Goal: Check status: Check status

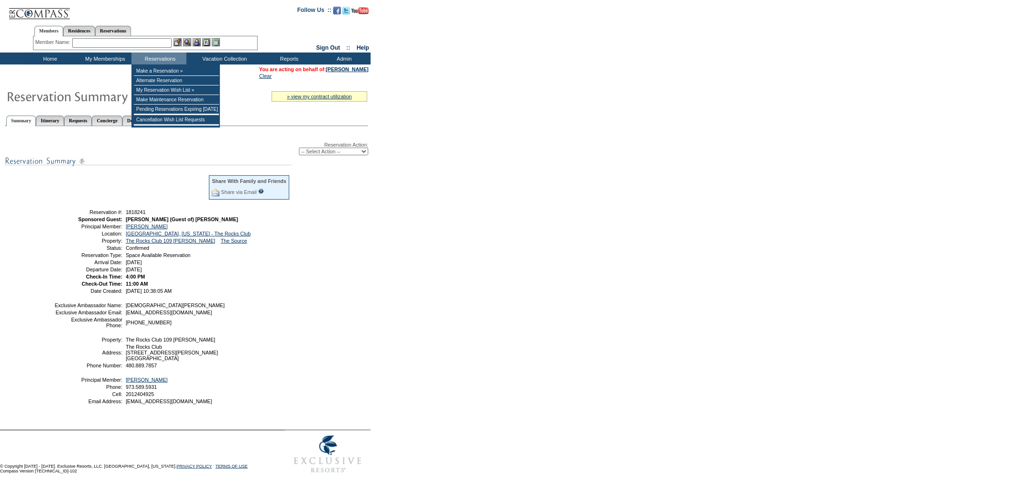
click at [139, 42] on input "text" at bounding box center [121, 43] width 99 height 10
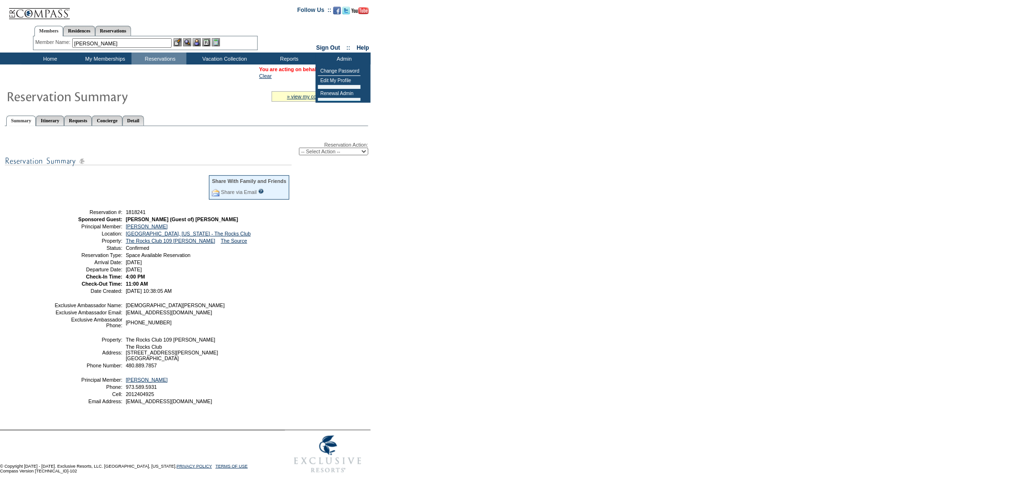
type input "[PERSON_NAME]"
click at [411, 73] on form "Follow Us ::" at bounding box center [505, 239] width 1011 height 479
click at [349, 68] on link "[PERSON_NAME]" at bounding box center [347, 69] width 43 height 6
